Goal: Check status: Check status

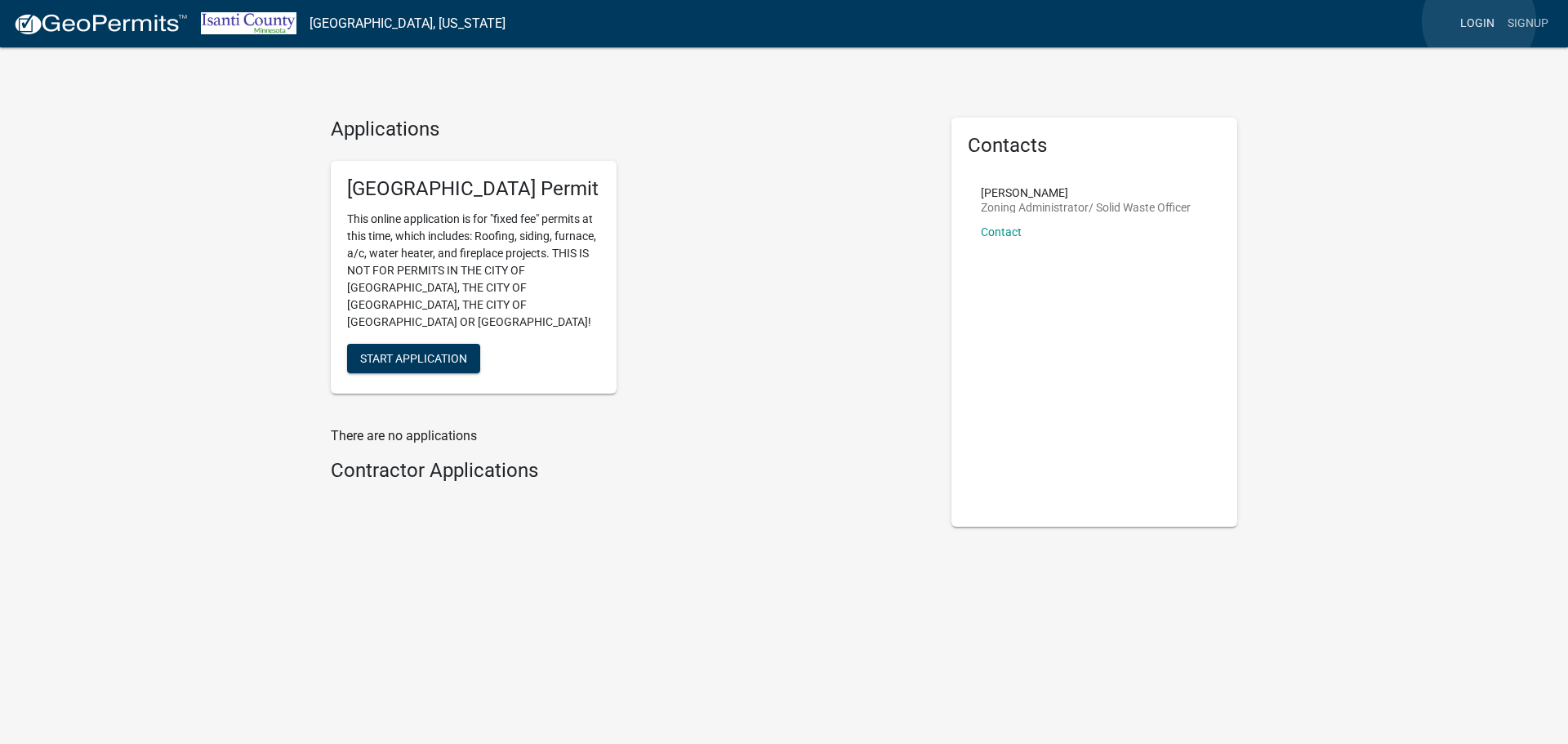
click at [1479, 21] on link "Login" at bounding box center [1478, 24] width 47 height 31
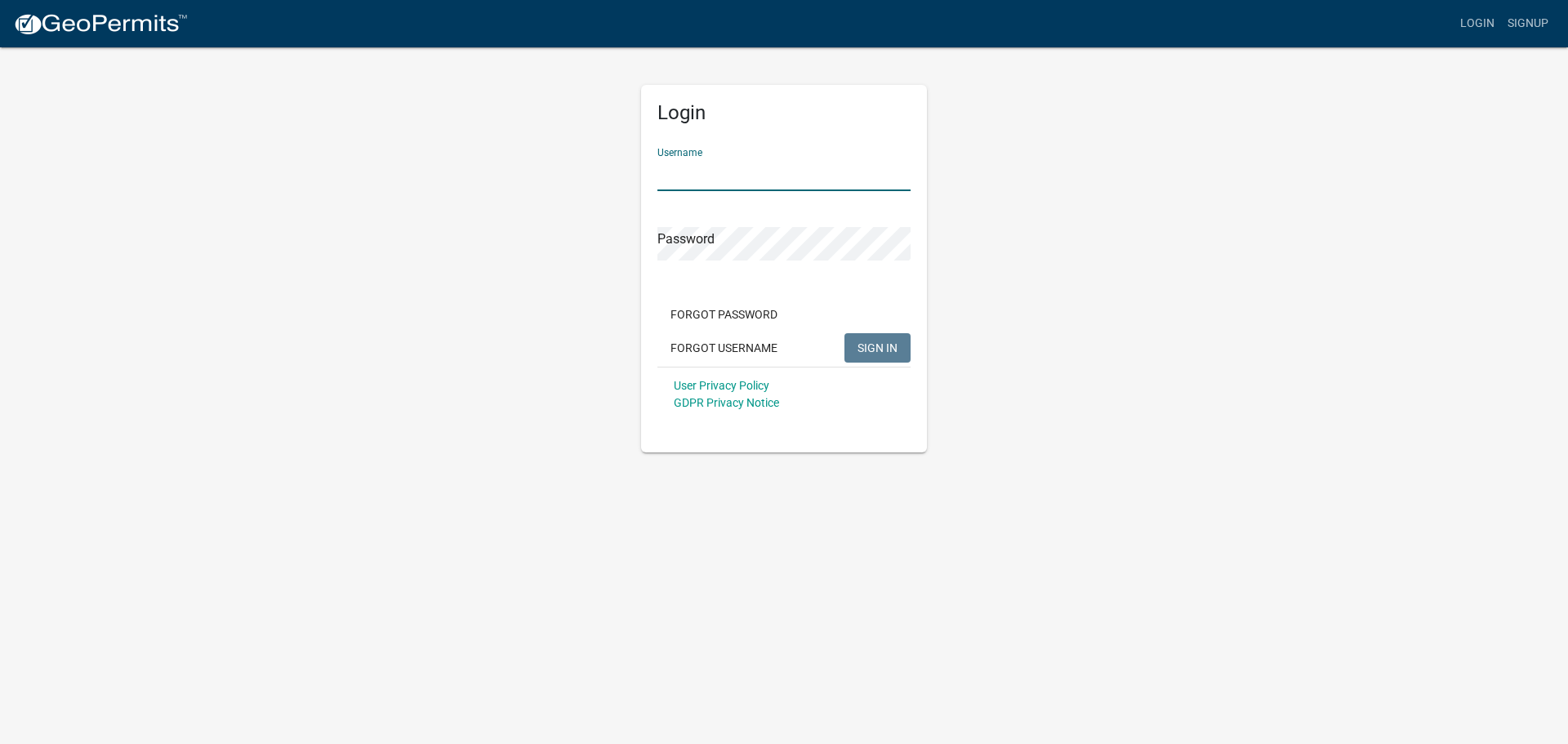
click at [670, 170] on input "Username" at bounding box center [784, 174] width 253 height 34
type input "[EMAIL_ADDRESS][DOMAIN_NAME]"
click at [844, 333] on button "SIGN IN" at bounding box center [877, 348] width 66 height 29
click at [730, 352] on button "Forgot Username" at bounding box center [724, 348] width 133 height 29
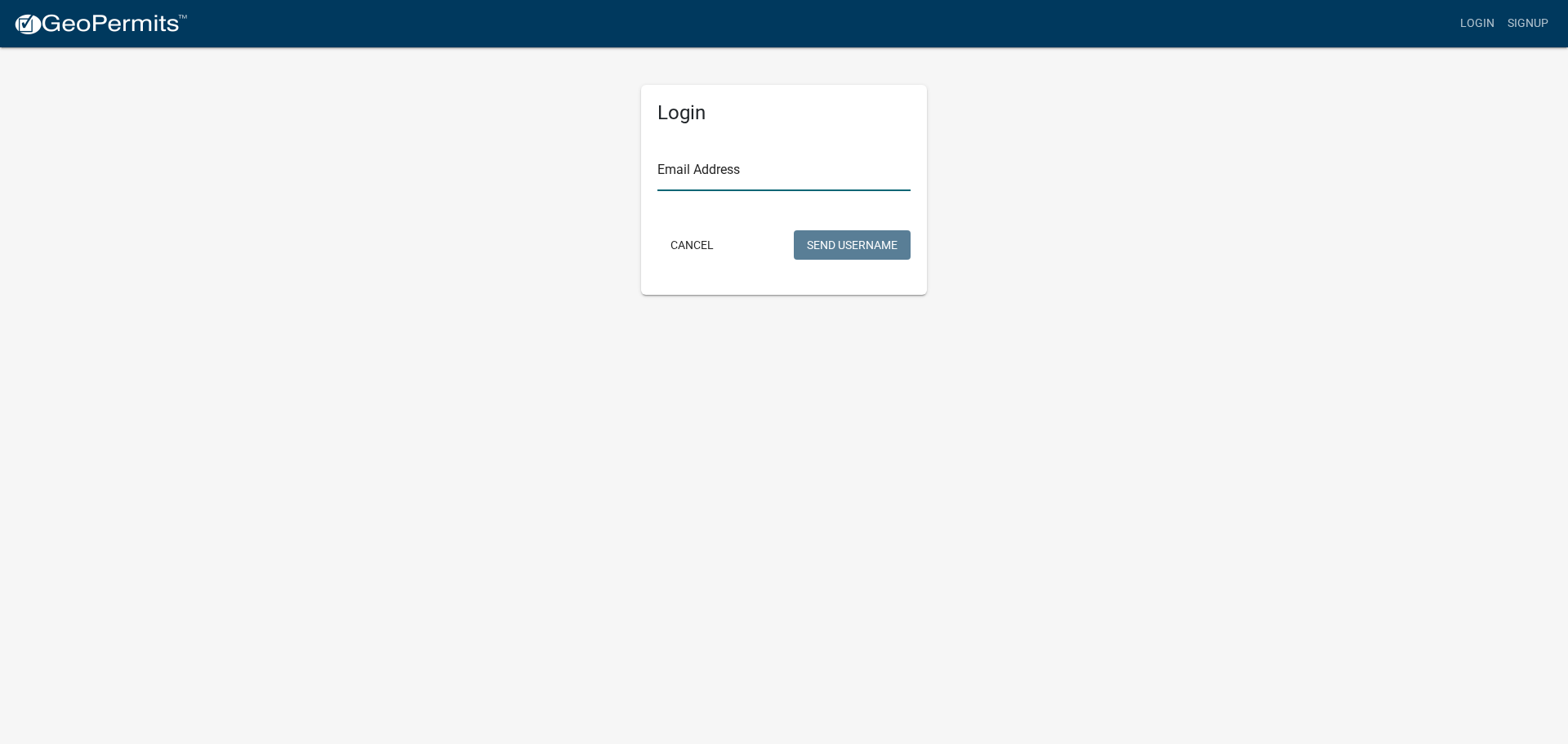
click at [696, 163] on input "Email Address" at bounding box center [784, 174] width 253 height 34
type input "[EMAIL_ADDRESS][DOMAIN_NAME]"
click at [839, 244] on button "Send Username" at bounding box center [852, 245] width 117 height 29
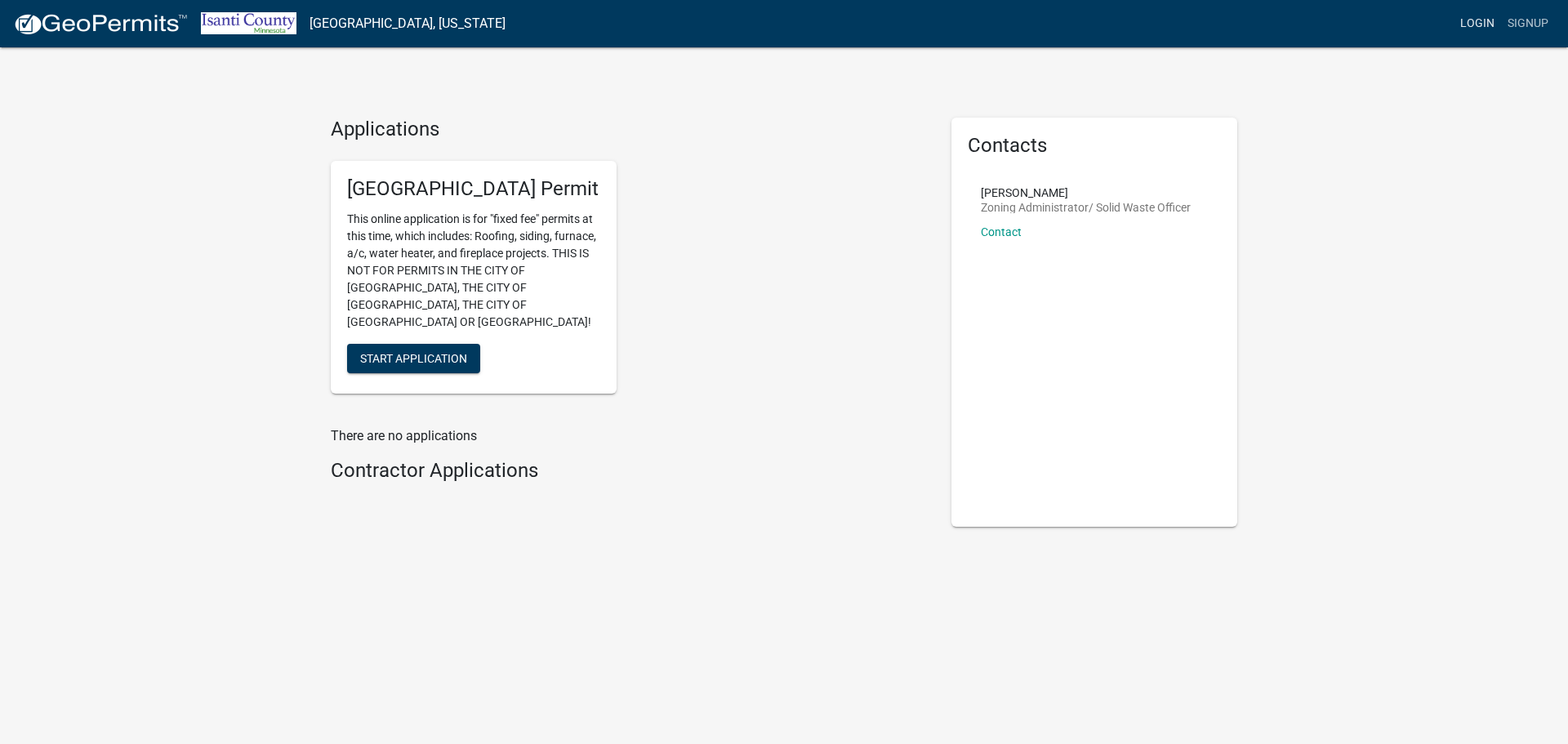
click at [1487, 22] on link "Login" at bounding box center [1478, 24] width 47 height 31
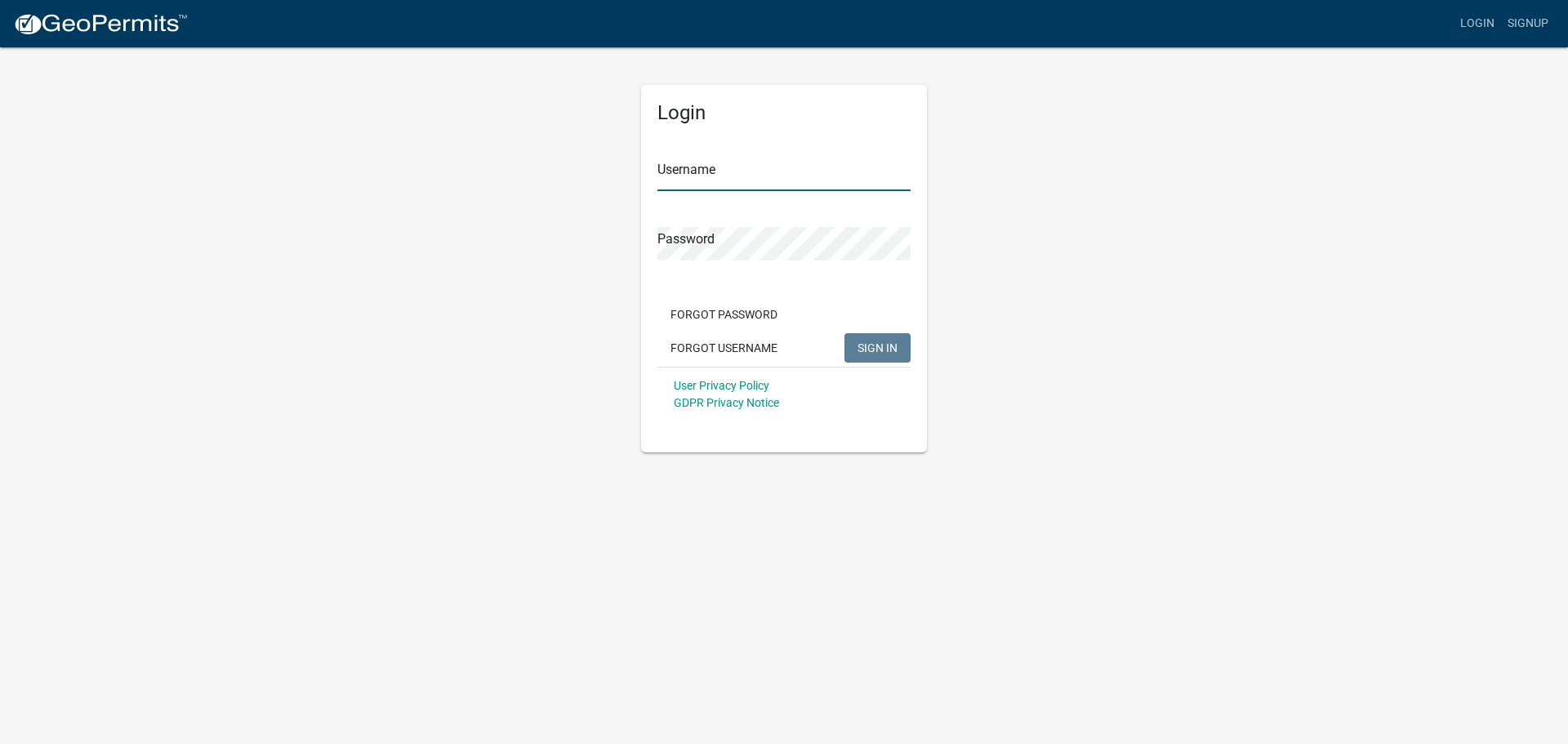
click at [748, 175] on input "Username" at bounding box center [784, 174] width 253 height 34
type input "BC002877"
click at [844, 333] on button "SIGN IN" at bounding box center [877, 348] width 66 height 29
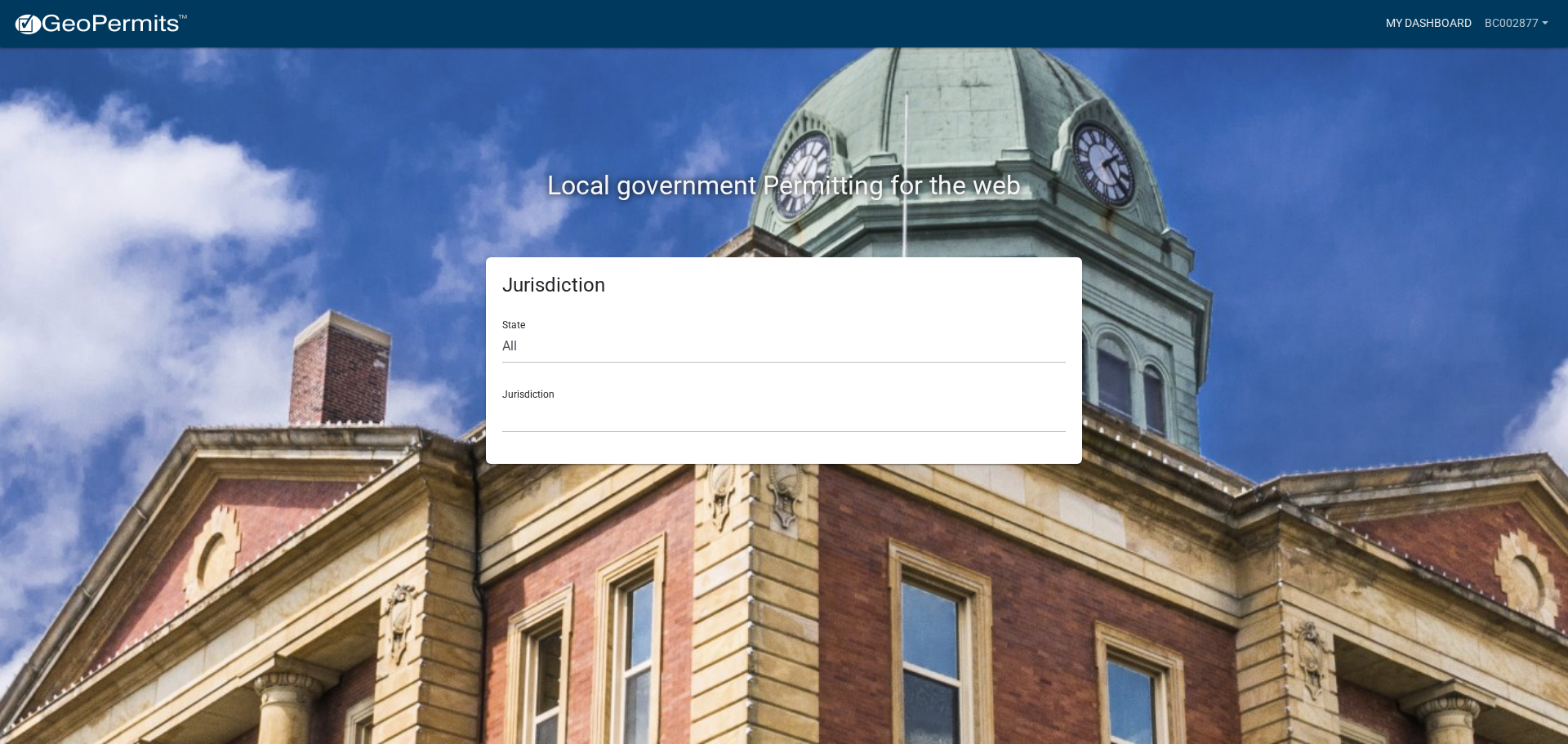
click at [1451, 21] on link "My Dashboard" at bounding box center [1429, 24] width 99 height 31
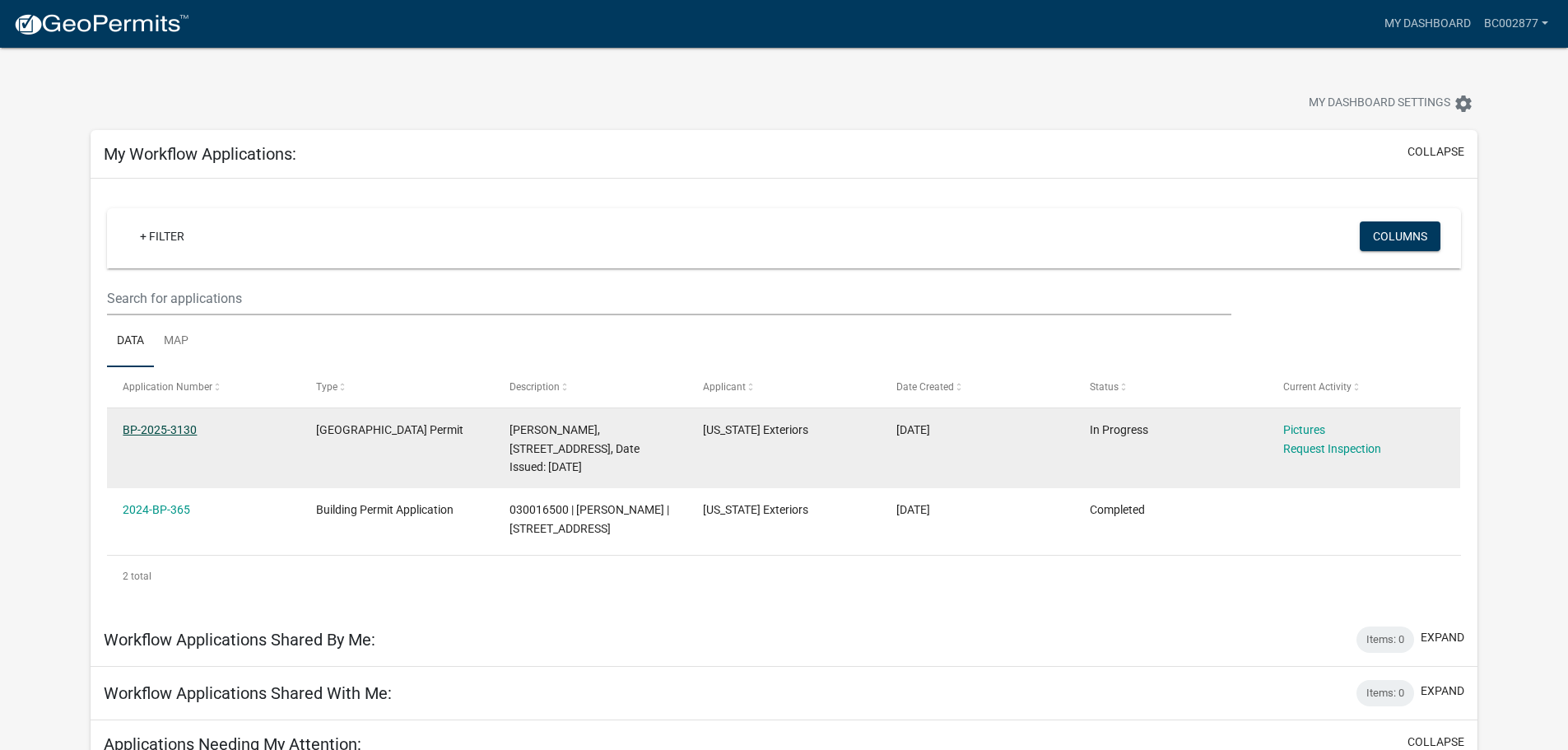
click at [172, 428] on link "BP-2025-3130" at bounding box center [160, 430] width 74 height 13
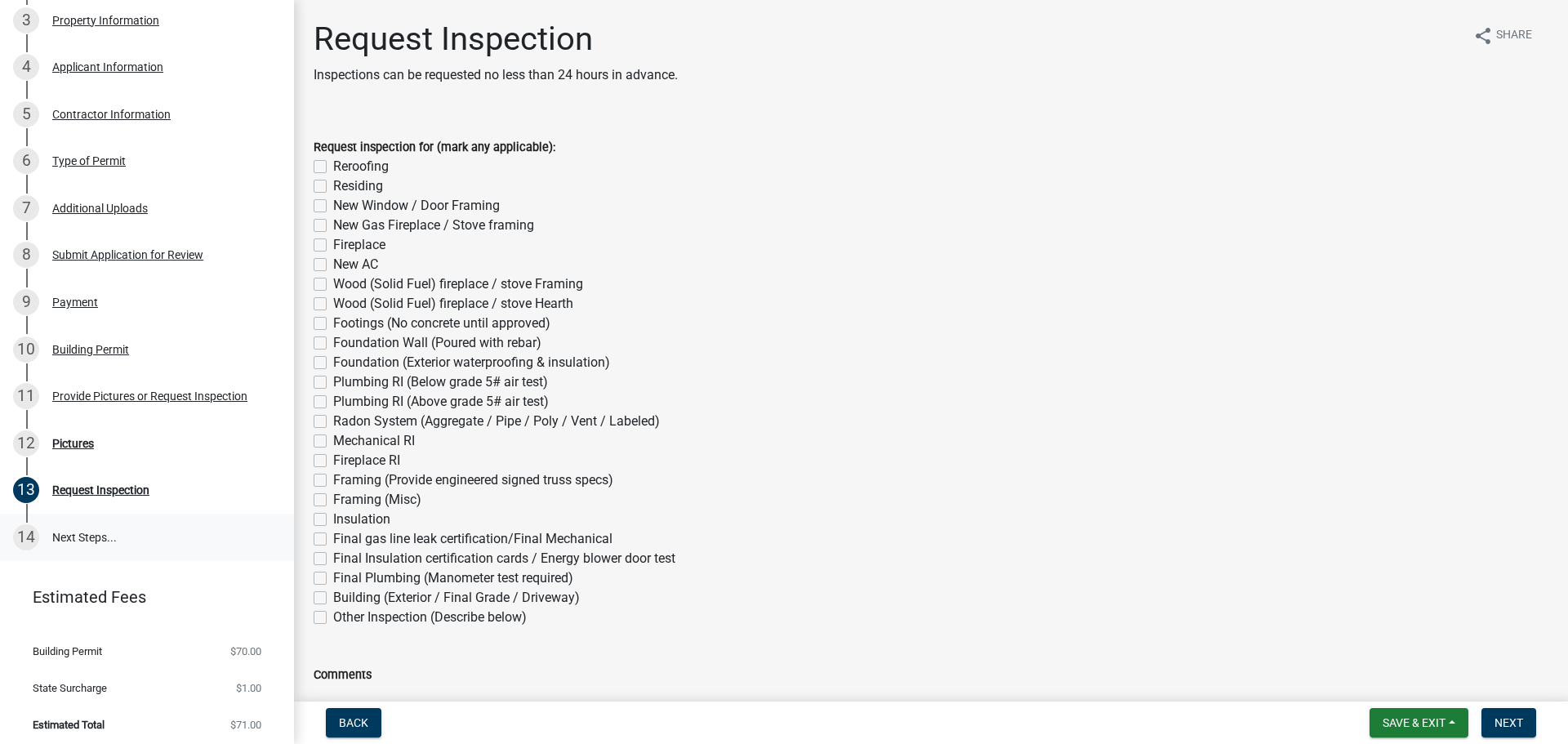
scroll to position [125, 0]
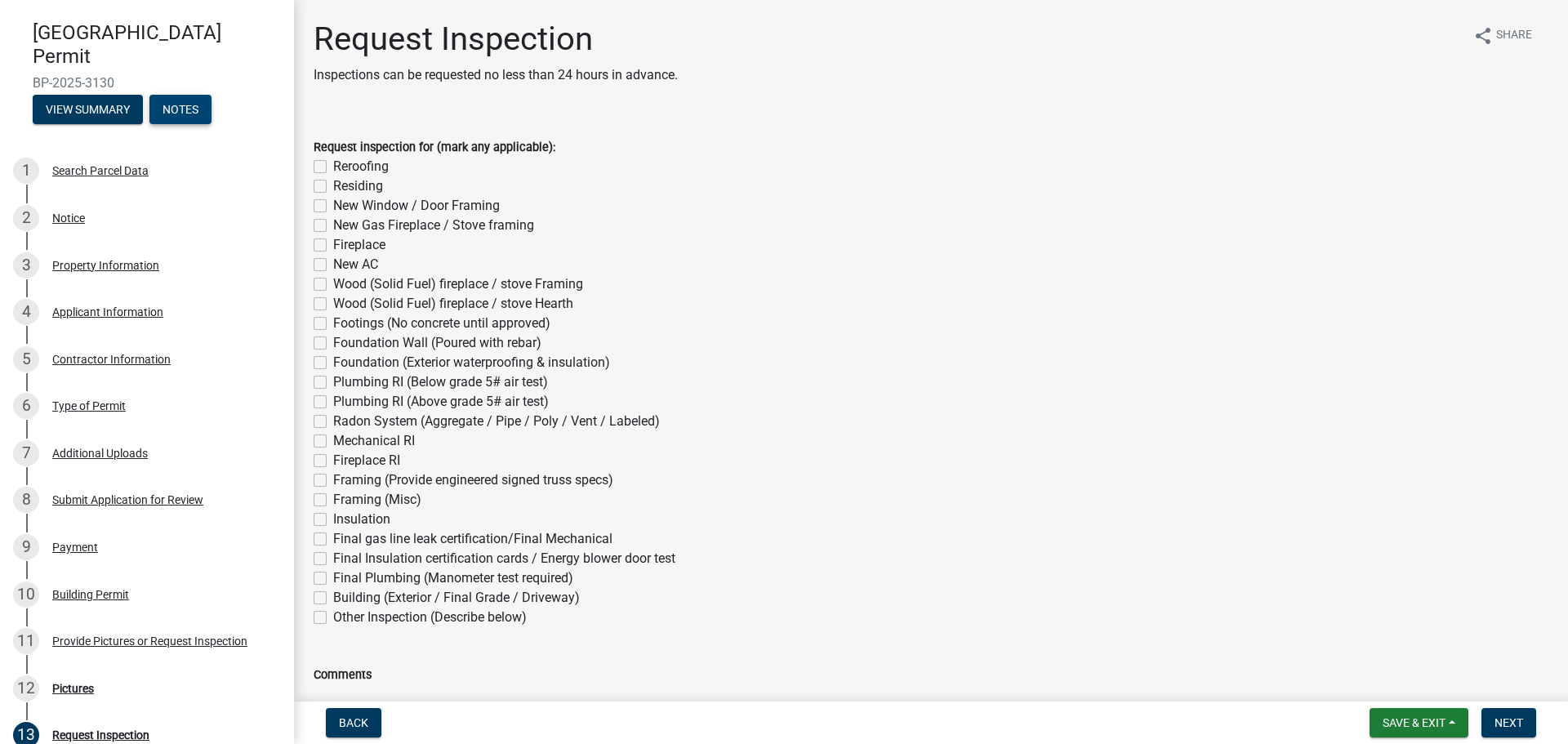
click at [196, 104] on button "Notes" at bounding box center [180, 109] width 62 height 29
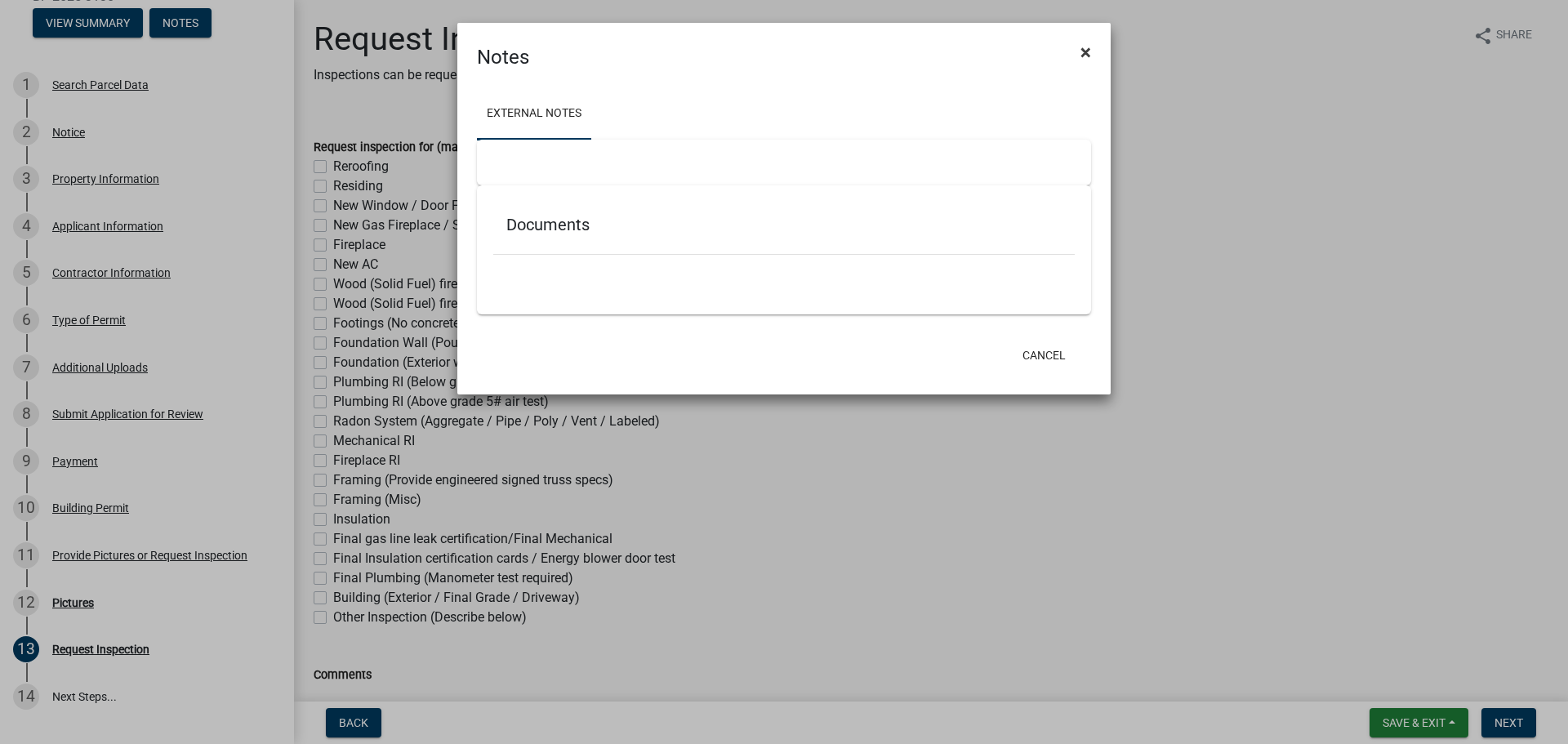
click at [1092, 46] on button "×" at bounding box center [1085, 52] width 36 height 46
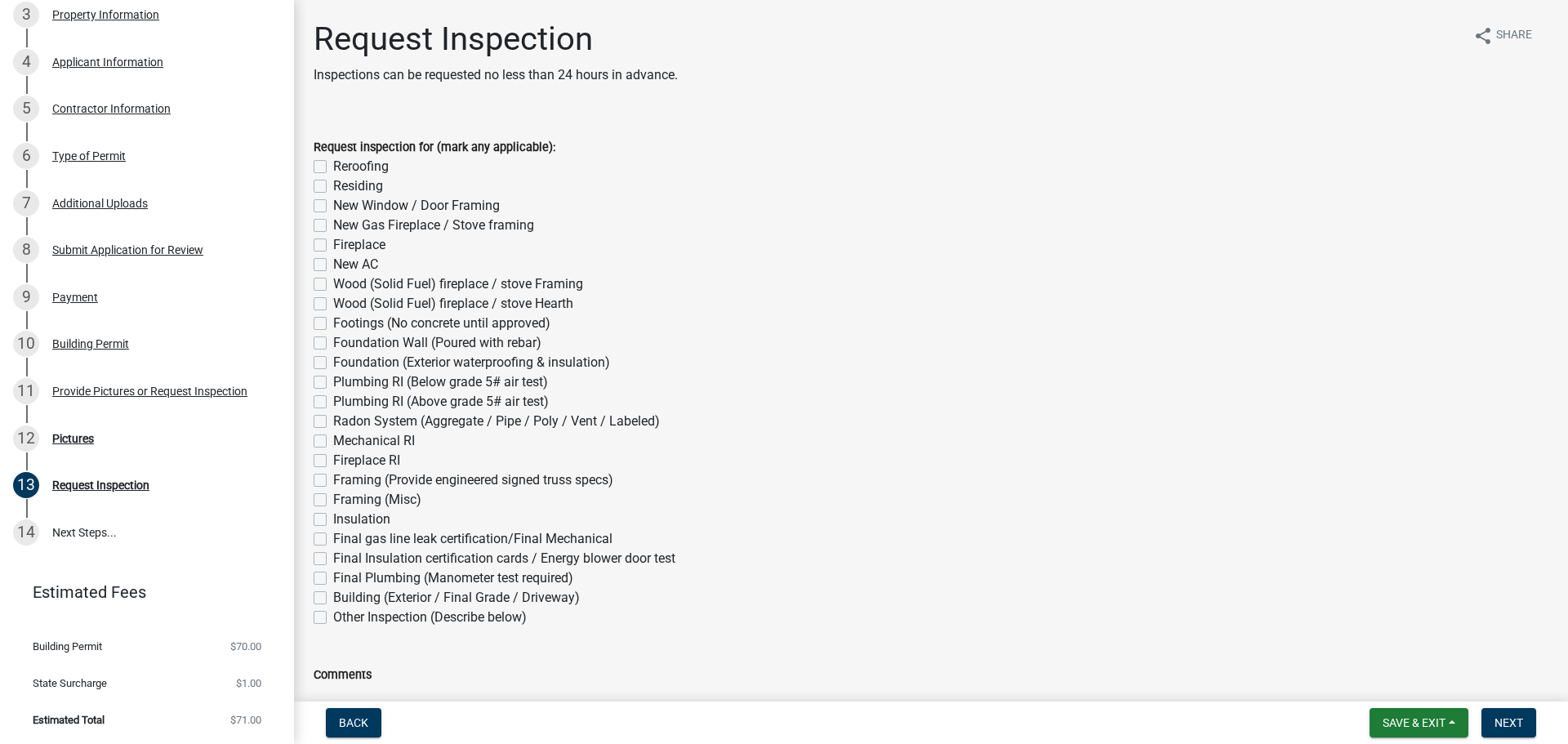
scroll to position [290, 0]
click at [85, 527] on link "14 Next Steps..." at bounding box center [147, 532] width 294 height 47
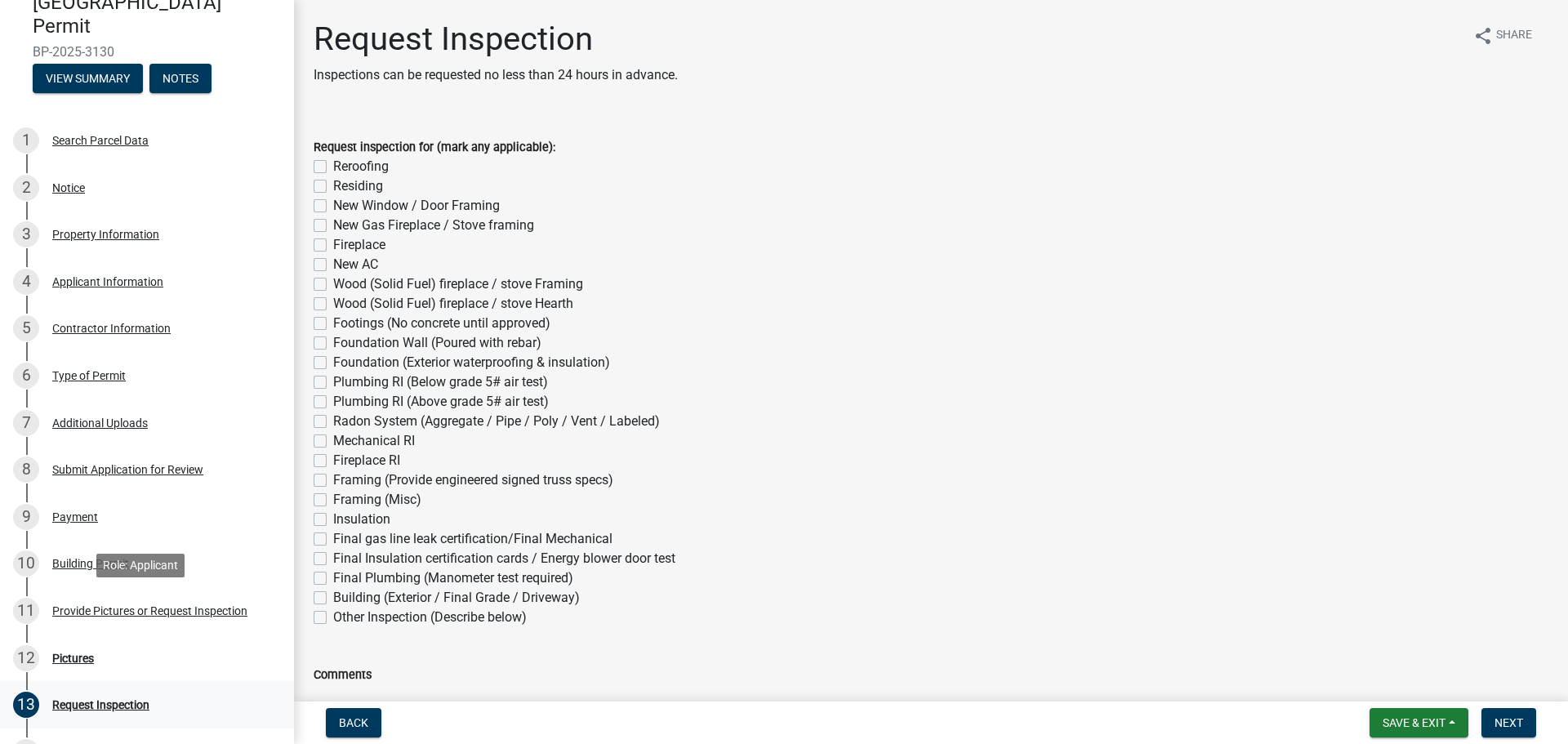
scroll to position [163, 0]
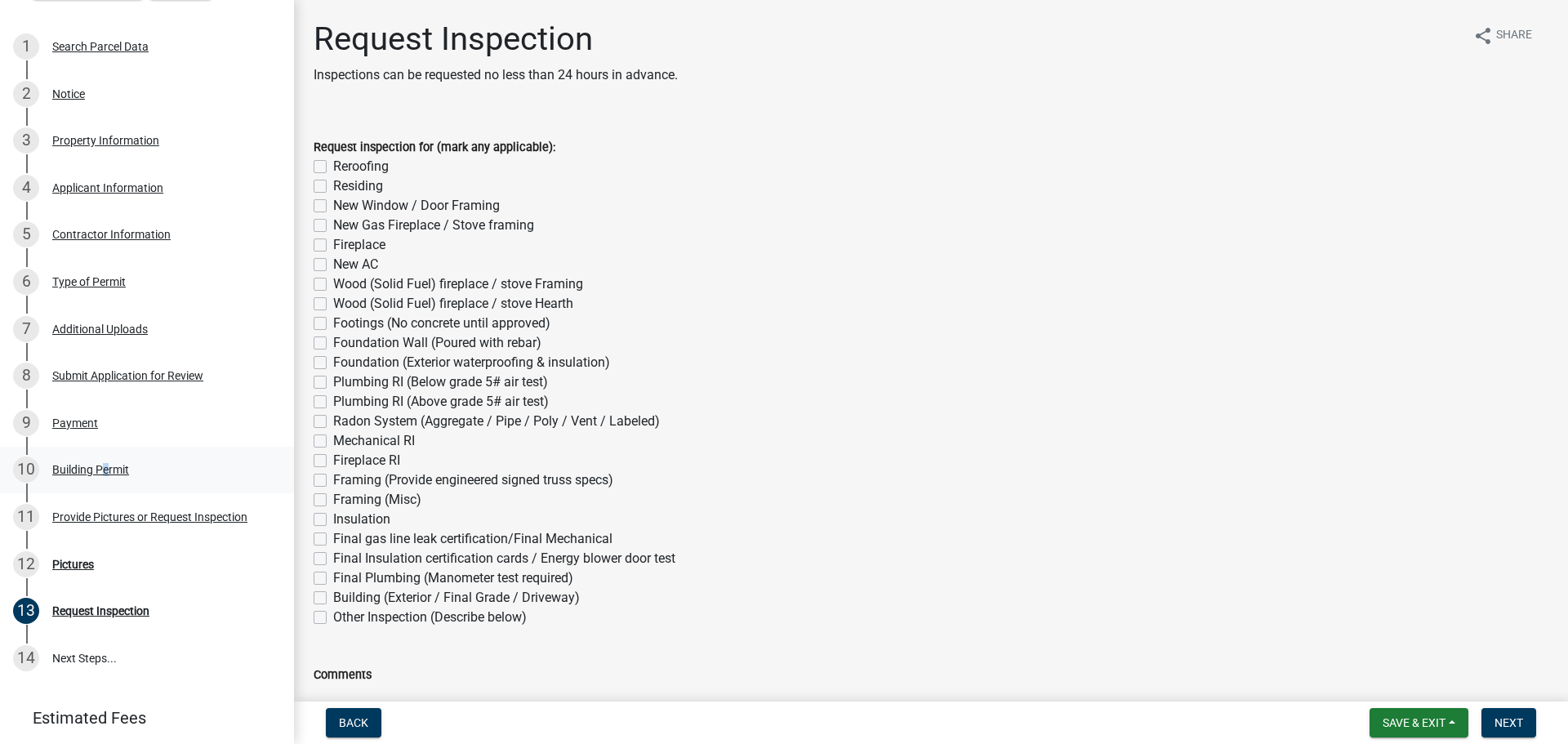
click at [99, 467] on div "Building Permit" at bounding box center [90, 469] width 76 height 12
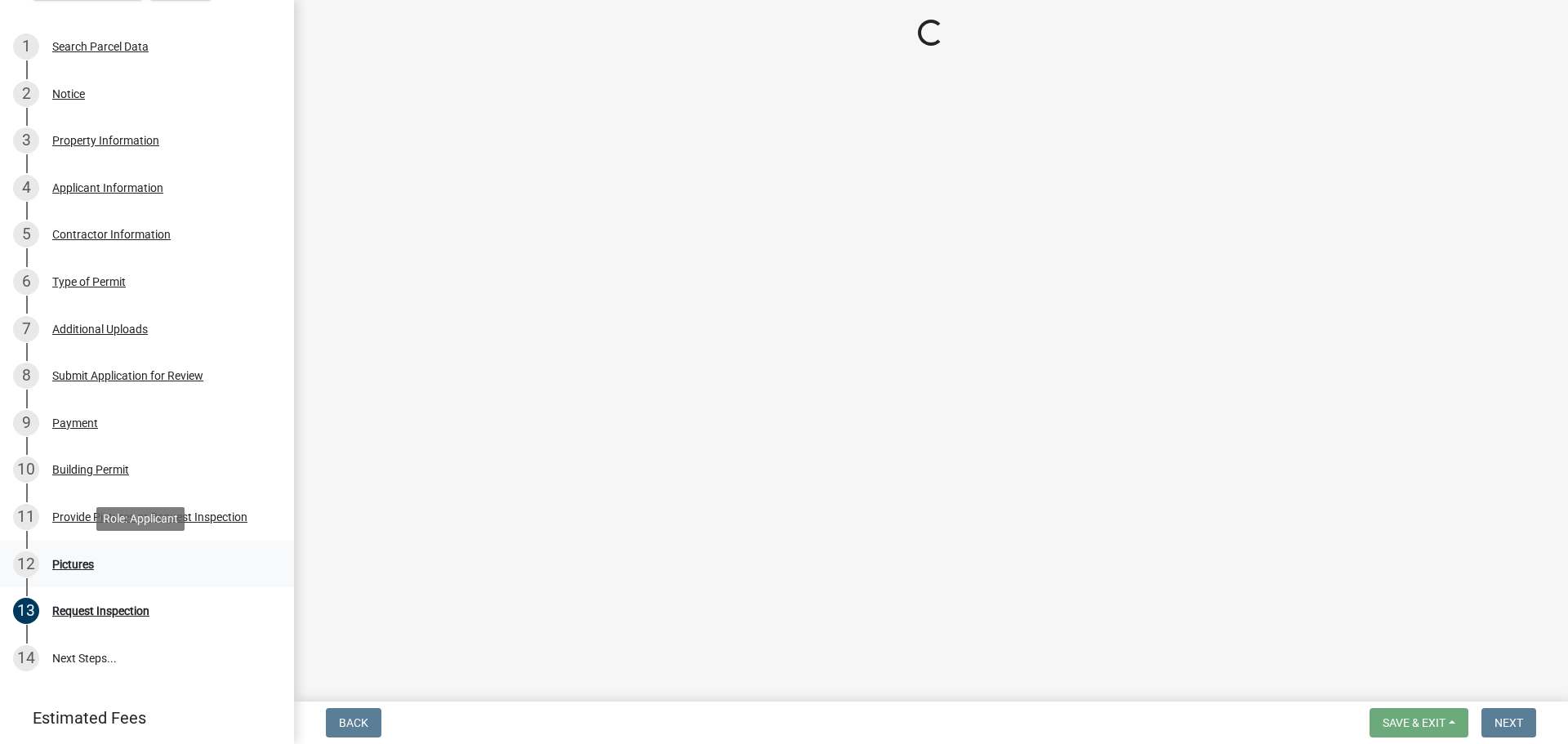
click at [76, 559] on div "Pictures" at bounding box center [73, 565] width 42 height 12
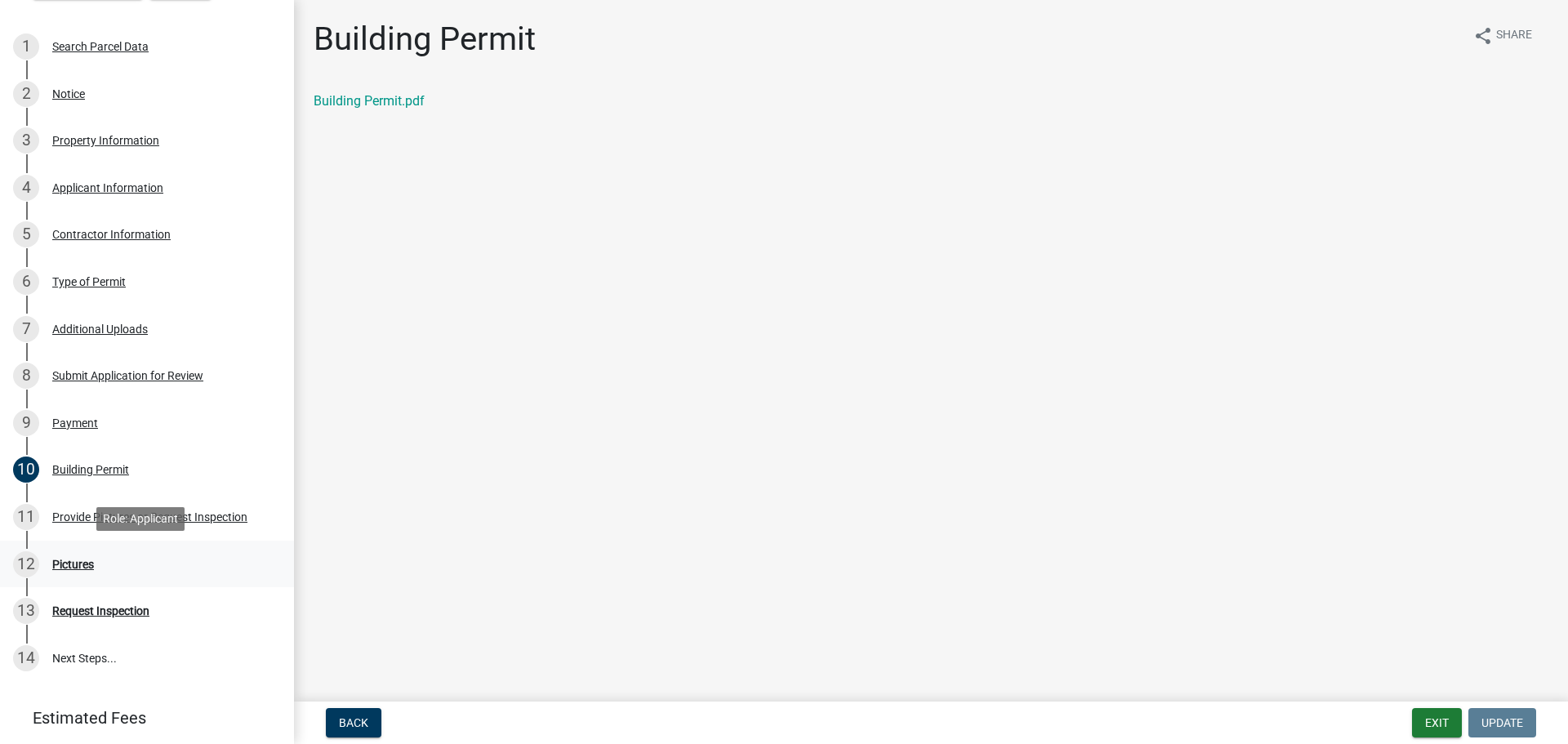
click at [72, 561] on div "Pictures" at bounding box center [73, 565] width 42 height 12
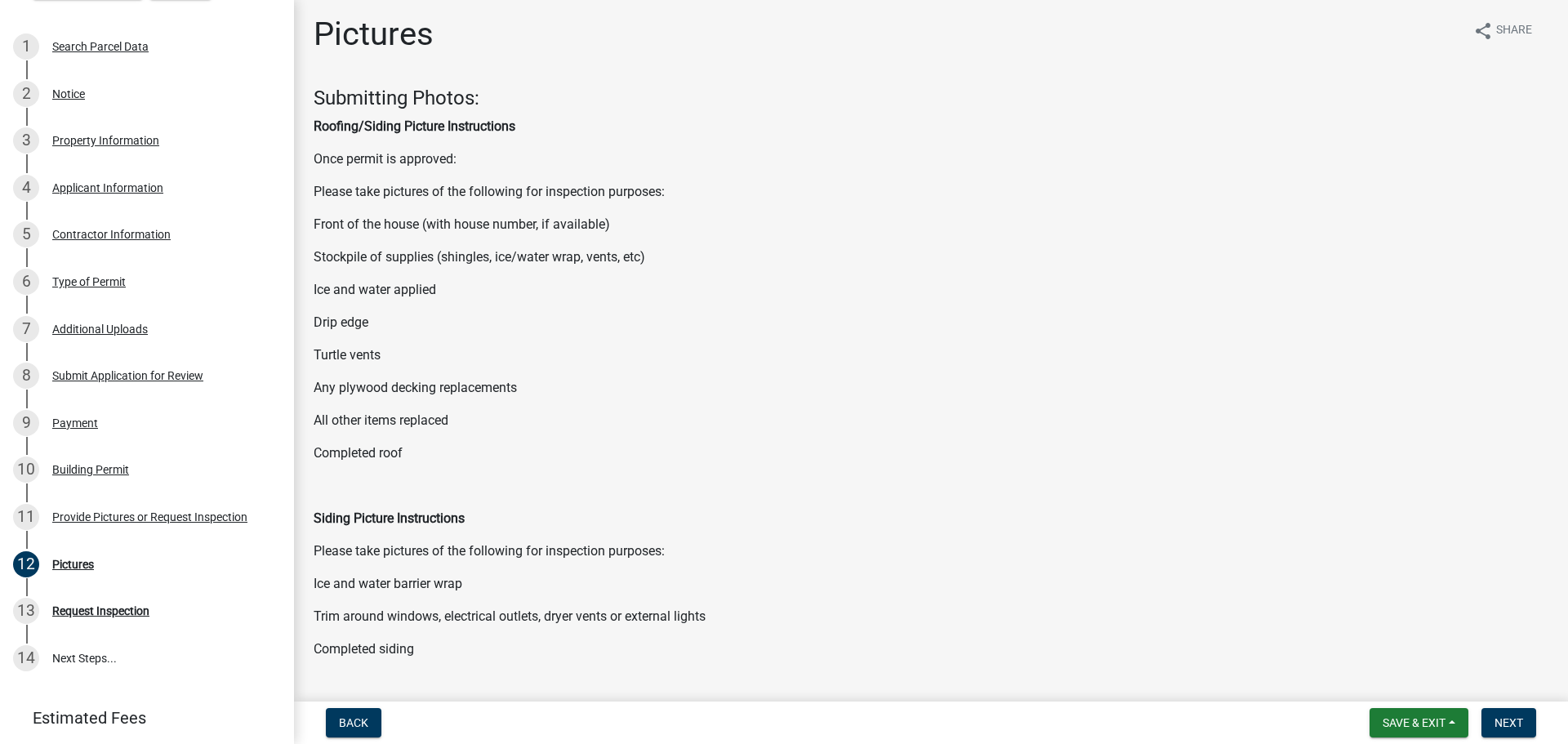
scroll to position [0, 0]
